Goal: Task Accomplishment & Management: Complete application form

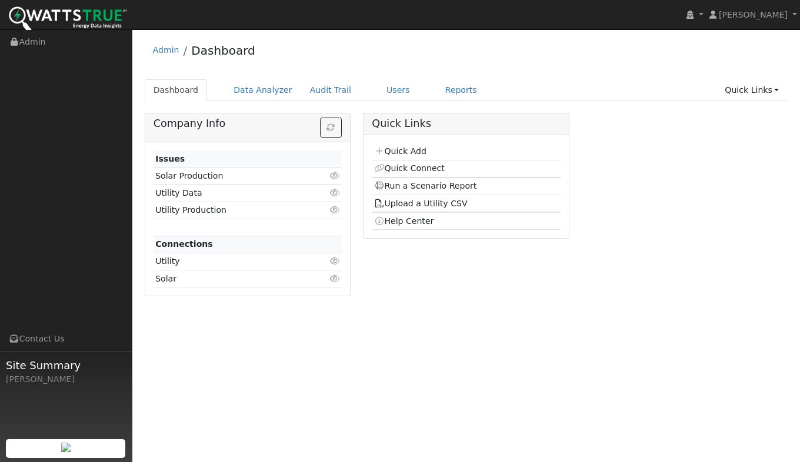
click at [401, 152] on link "Quick Add" at bounding box center [400, 150] width 52 height 9
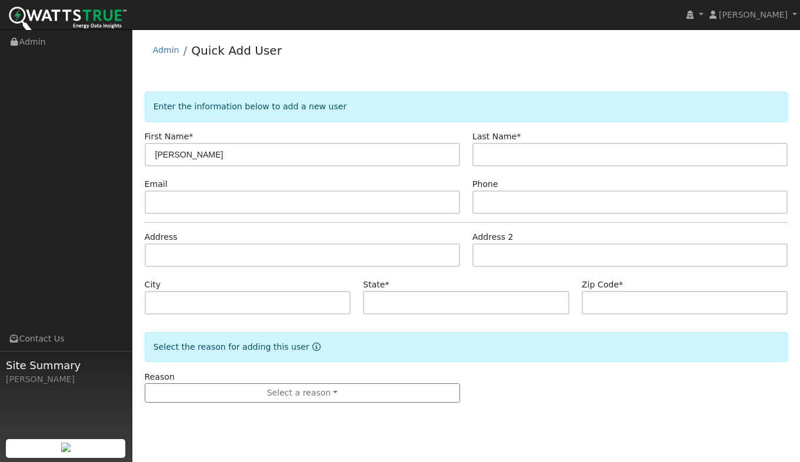
type input "[PERSON_NAME]"
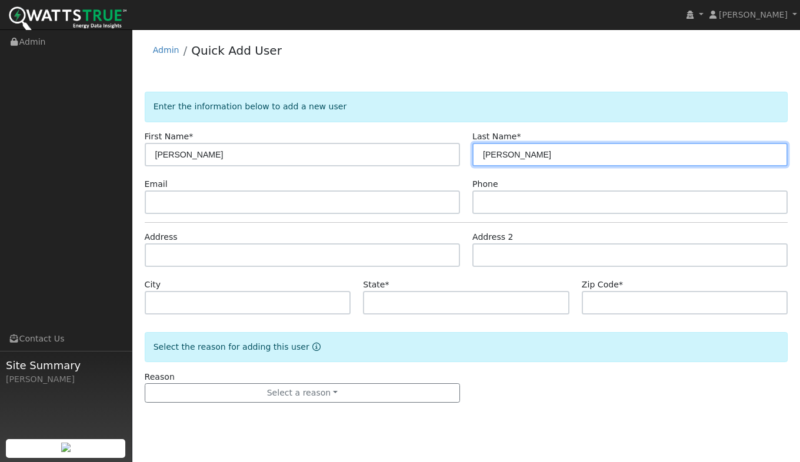
type input "[PERSON_NAME]"
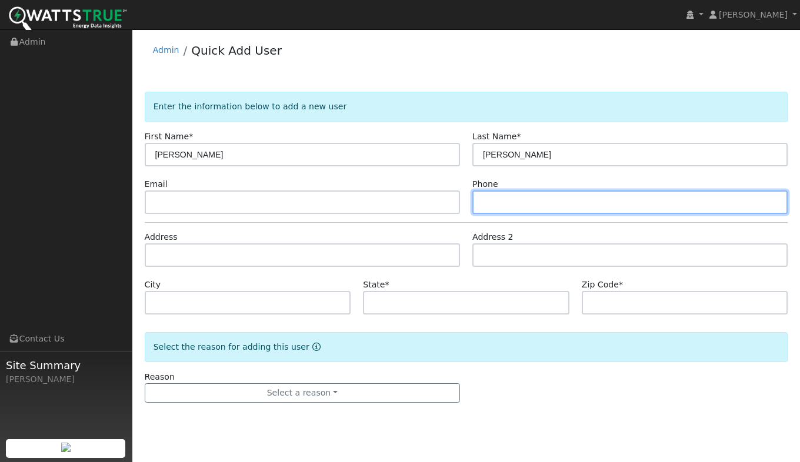
click at [500, 203] on input "text" at bounding box center [629, 203] width 315 height 24
type input "9163006369"
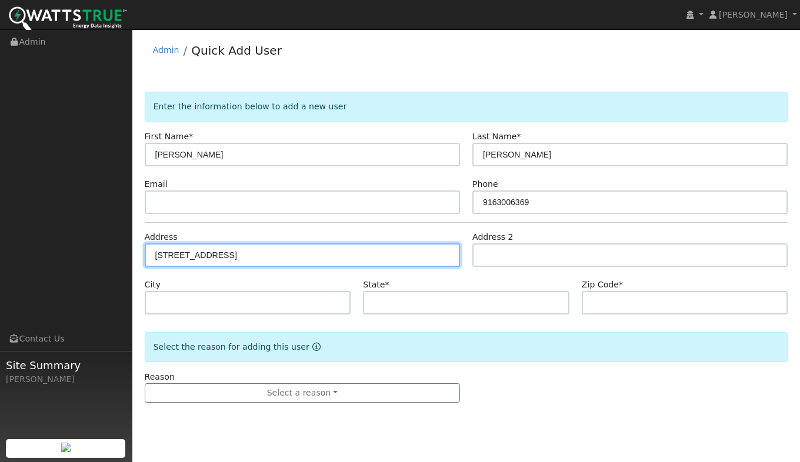
type input "[STREET_ADDRESS]"
type input "Lincoln"
type input "CA"
type input "95648"
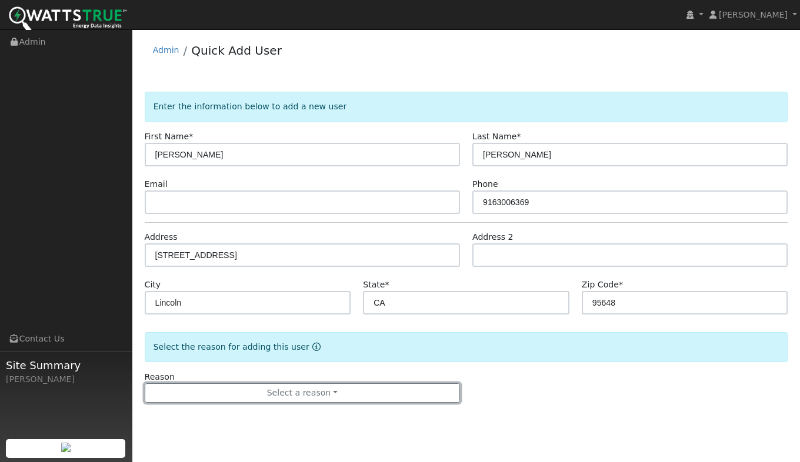
click at [224, 396] on button "Select a reason" at bounding box center [302, 393] width 315 height 20
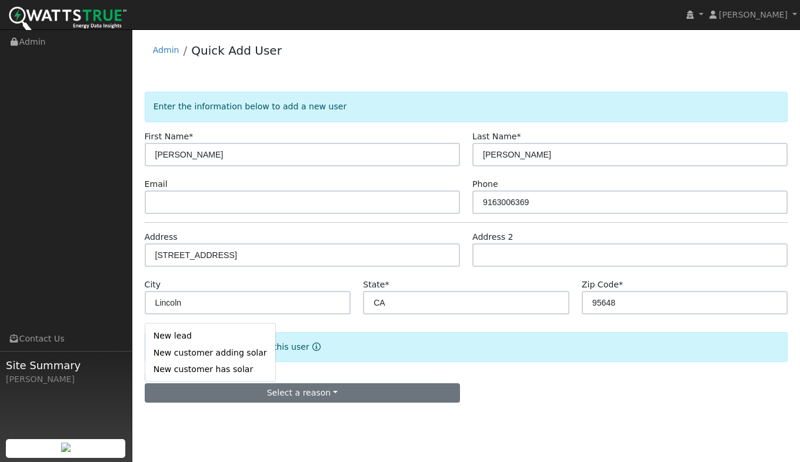
click at [175, 339] on link "New lead" at bounding box center [210, 336] width 130 height 16
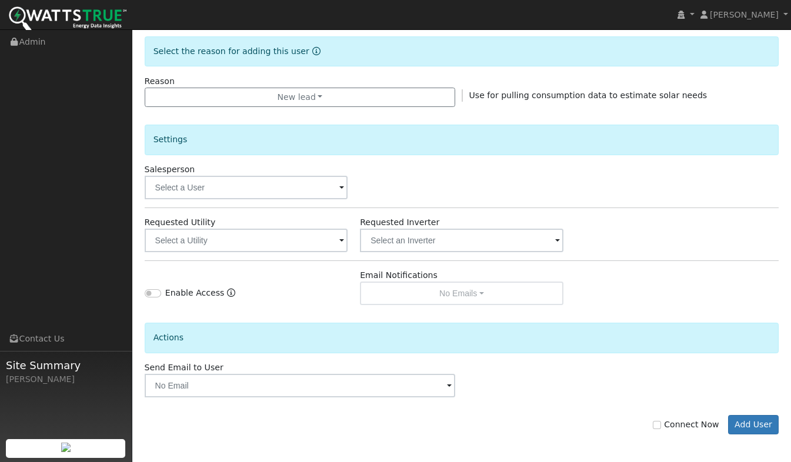
scroll to position [297, 0]
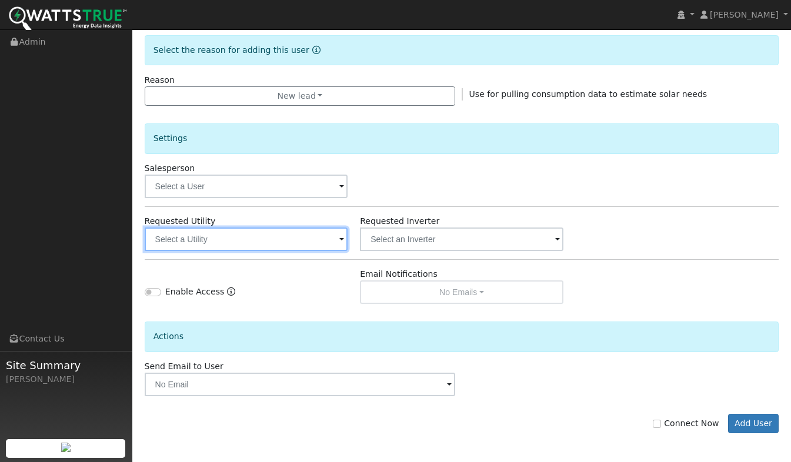
click at [166, 242] on input "text" at bounding box center [246, 240] width 203 height 24
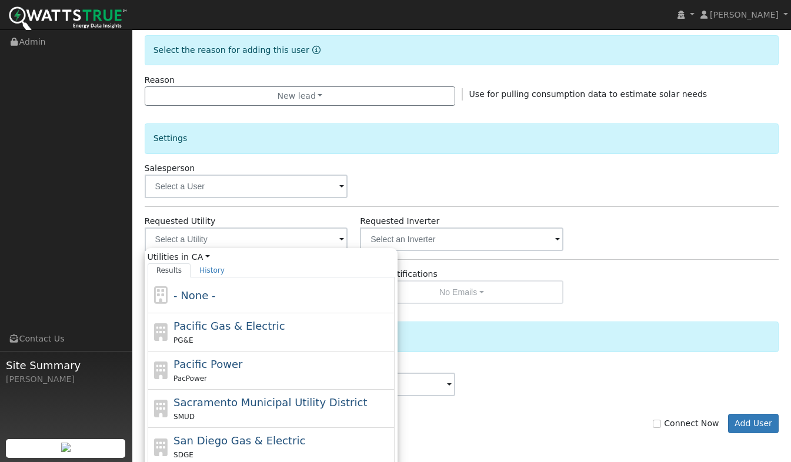
click at [193, 333] on div "Pacific Gas & Electric PG&E" at bounding box center [282, 332] width 218 height 28
type input "Pacific Gas & Electric"
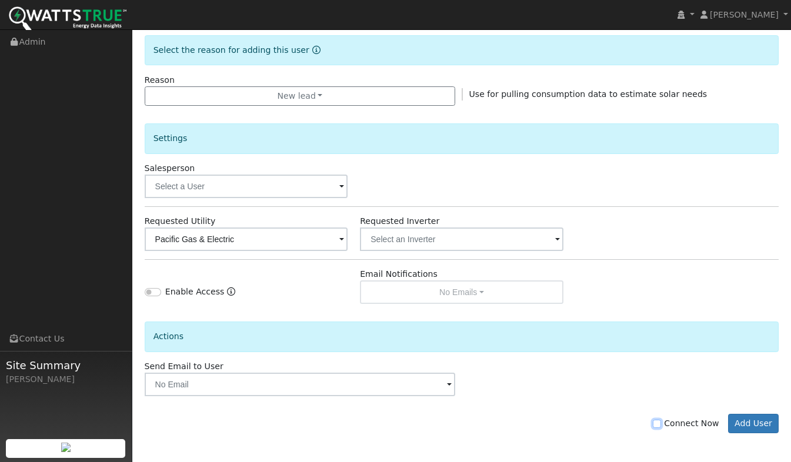
click at [661, 424] on input "Connect Now" at bounding box center [657, 424] width 8 height 8
checkbox input "true"
click at [753, 422] on button "Add User" at bounding box center [753, 424] width 51 height 20
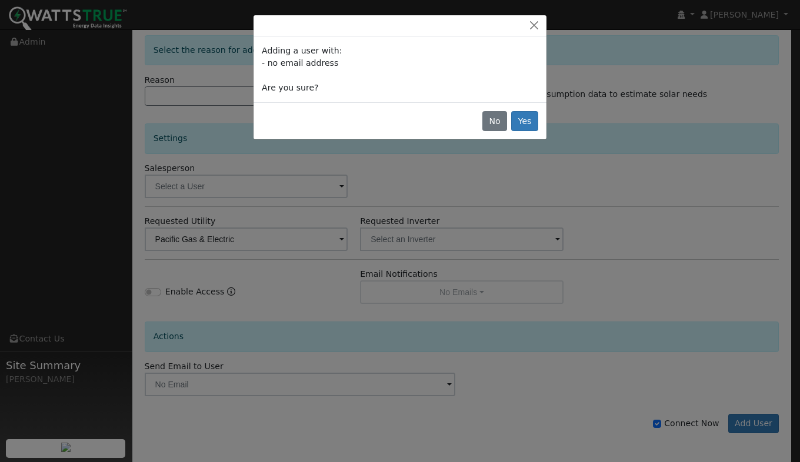
click at [529, 104] on div "No Yes" at bounding box center [399, 120] width 293 height 37
click at [531, 121] on button "Yes" at bounding box center [524, 121] width 27 height 20
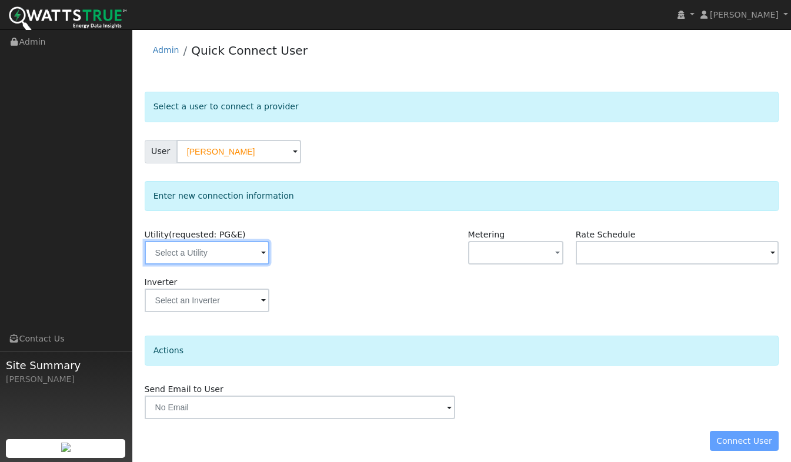
click at [172, 253] on input "text" at bounding box center [207, 253] width 125 height 24
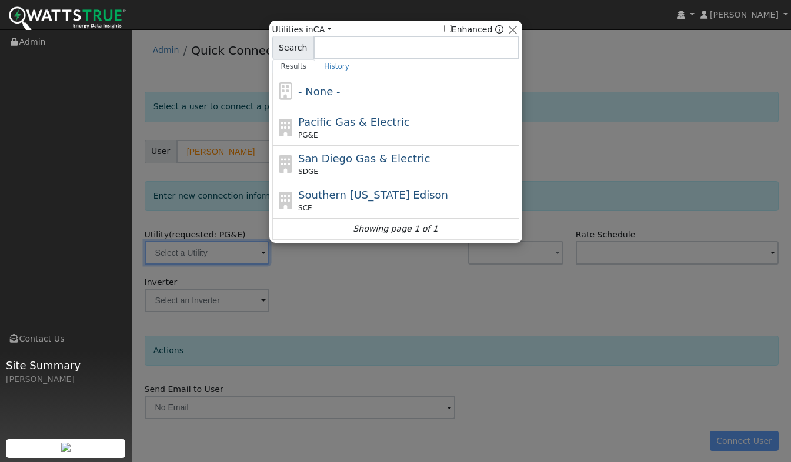
click at [325, 136] on div "PG&E" at bounding box center [407, 135] width 218 height 11
type input "PG&E"
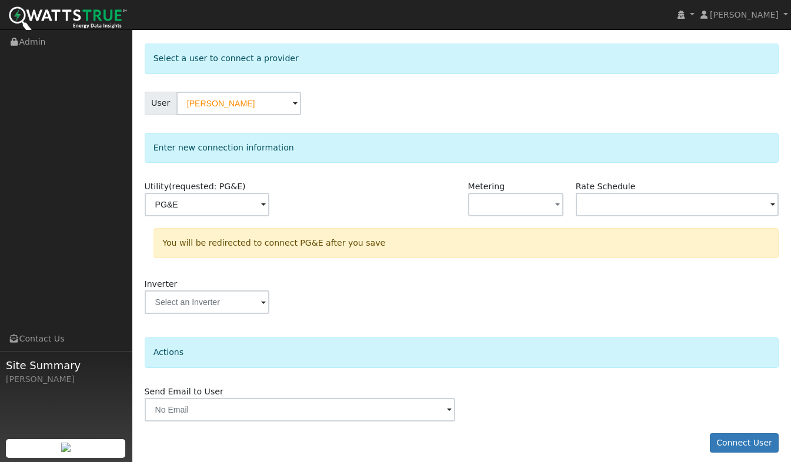
scroll to position [56, 0]
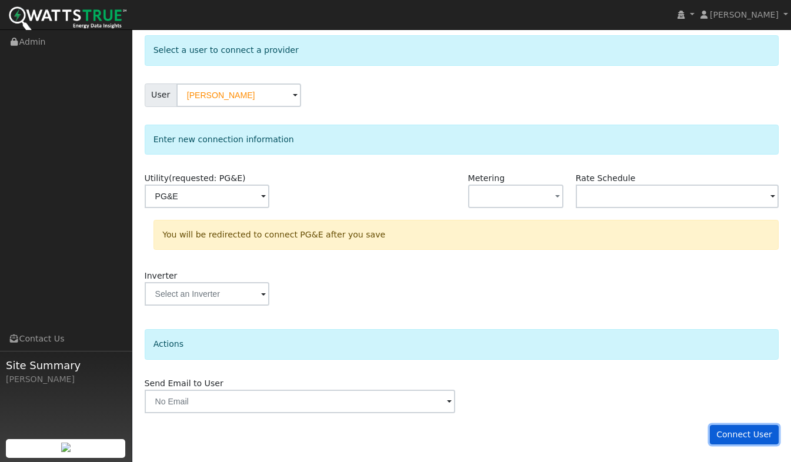
click at [751, 436] on button "Connect User" at bounding box center [744, 435] width 69 height 20
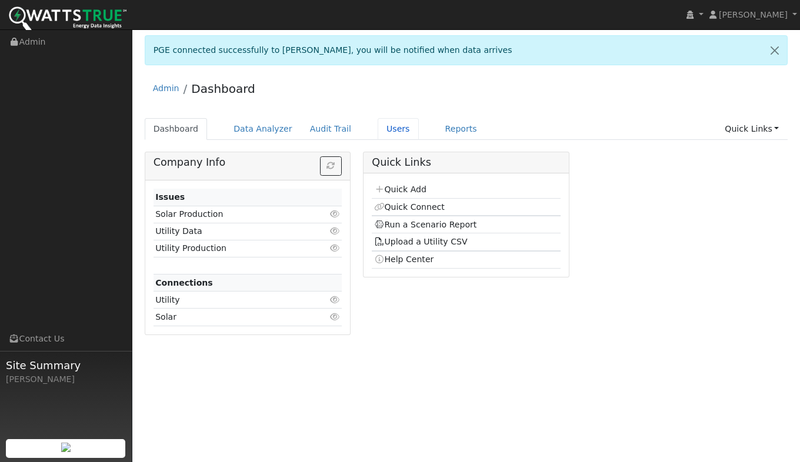
click at [378, 133] on link "Users" at bounding box center [398, 129] width 41 height 22
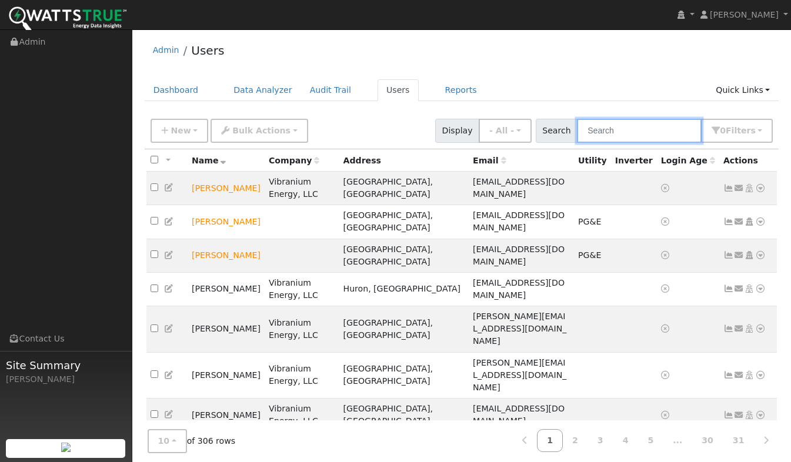
click at [606, 133] on input "text" at bounding box center [639, 131] width 125 height 24
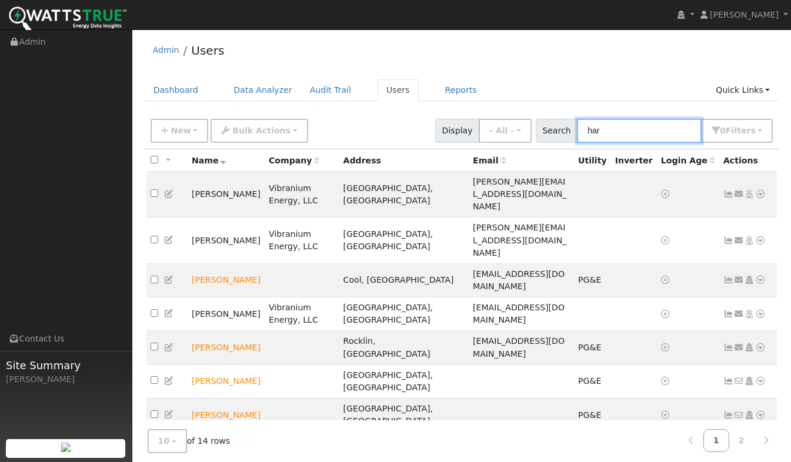
type input "har"
click at [172, 377] on icon at bounding box center [169, 381] width 11 height 8
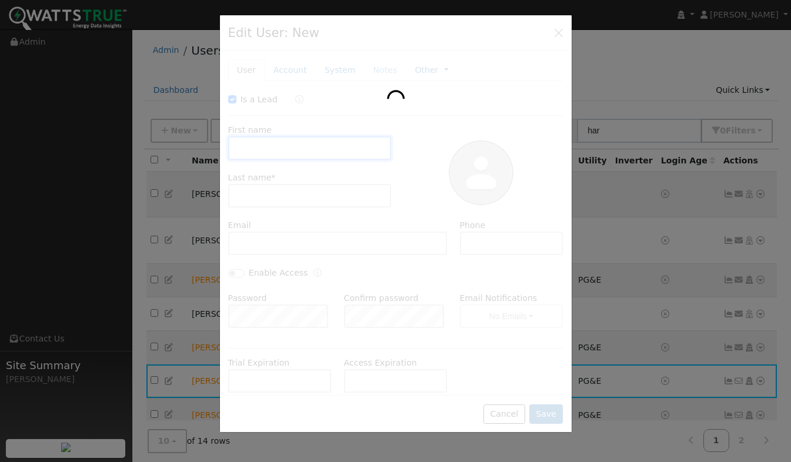
checkbox input "true"
type input "[PERSON_NAME]"
type input "9163006369"
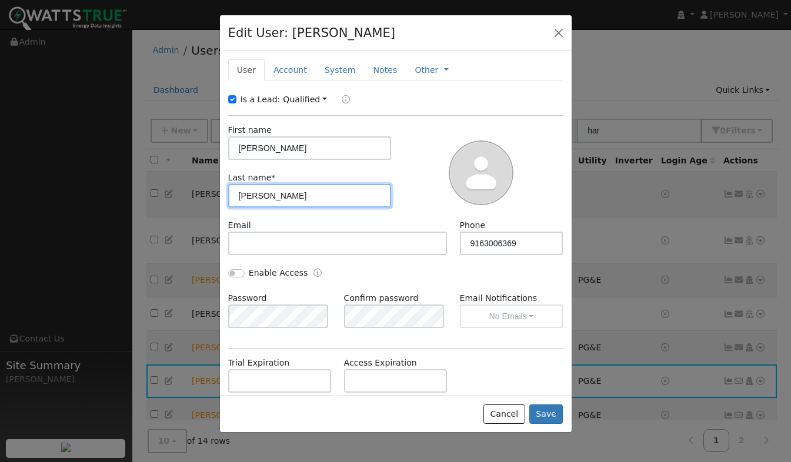
click at [271, 198] on input "[PERSON_NAME]" at bounding box center [309, 196] width 163 height 24
type input "[PERSON_NAME]"
click at [539, 415] on button "Save" at bounding box center [546, 415] width 34 height 20
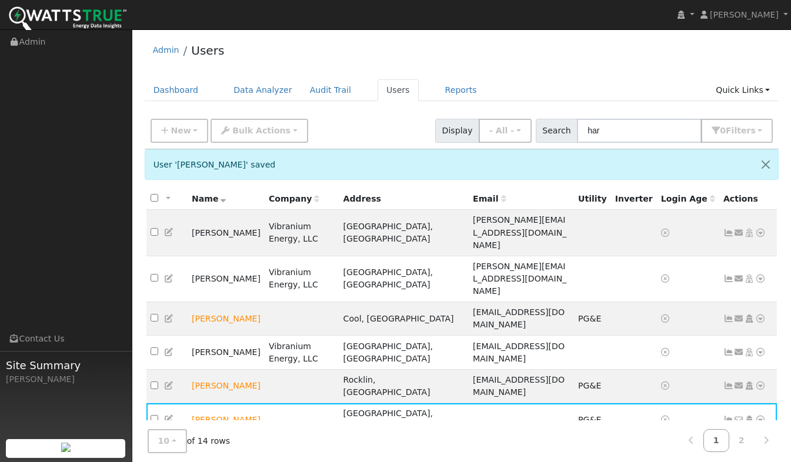
click at [764, 416] on icon at bounding box center [760, 420] width 11 height 8
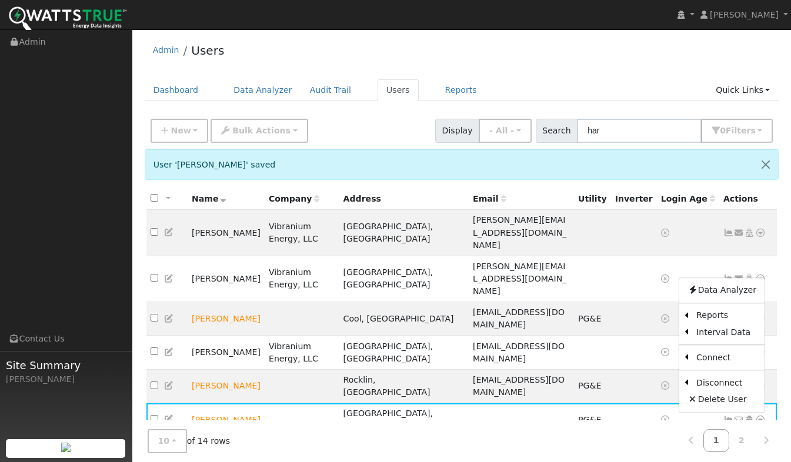
click at [0, 0] on link "Scenario" at bounding box center [0, 0] width 0 height 0
